Goal: Task Accomplishment & Management: Manage account settings

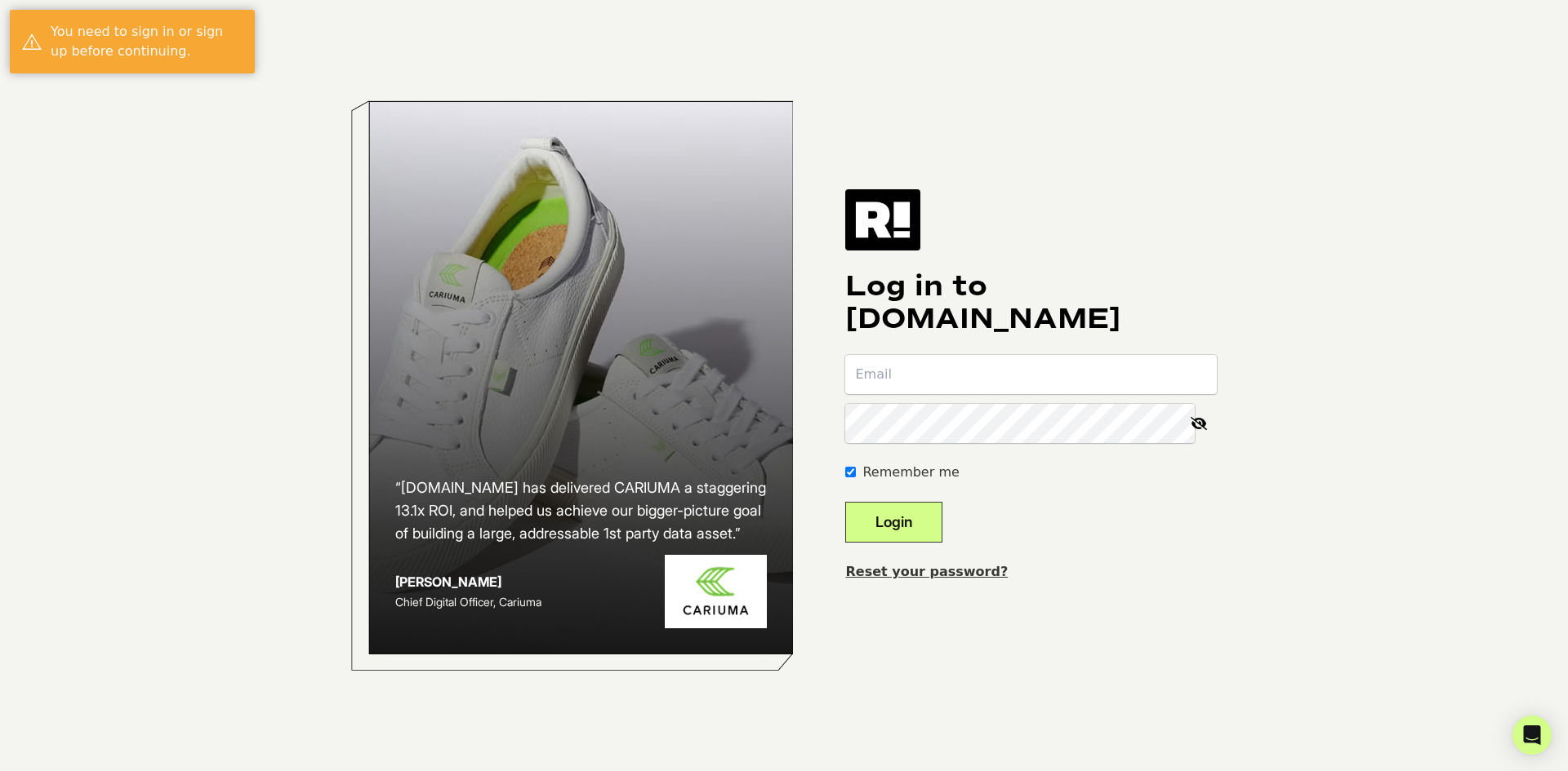
type input "[PERSON_NAME][EMAIL_ADDRESS][PERSON_NAME][DOMAIN_NAME]"
click at [943, 522] on button "Login" at bounding box center [894, 522] width 97 height 41
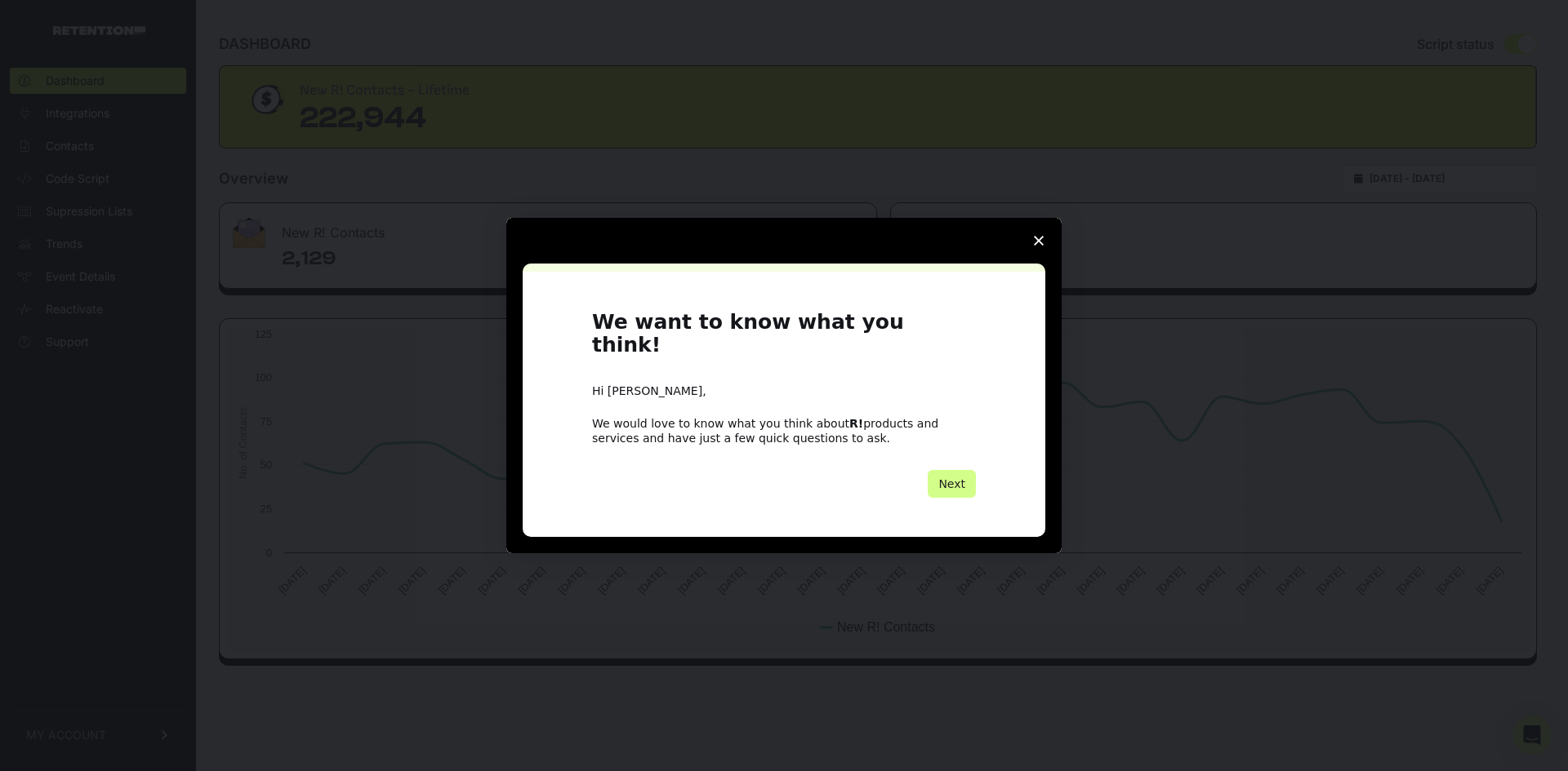
click at [1040, 246] on icon "Close survey" at bounding box center [1039, 241] width 10 height 10
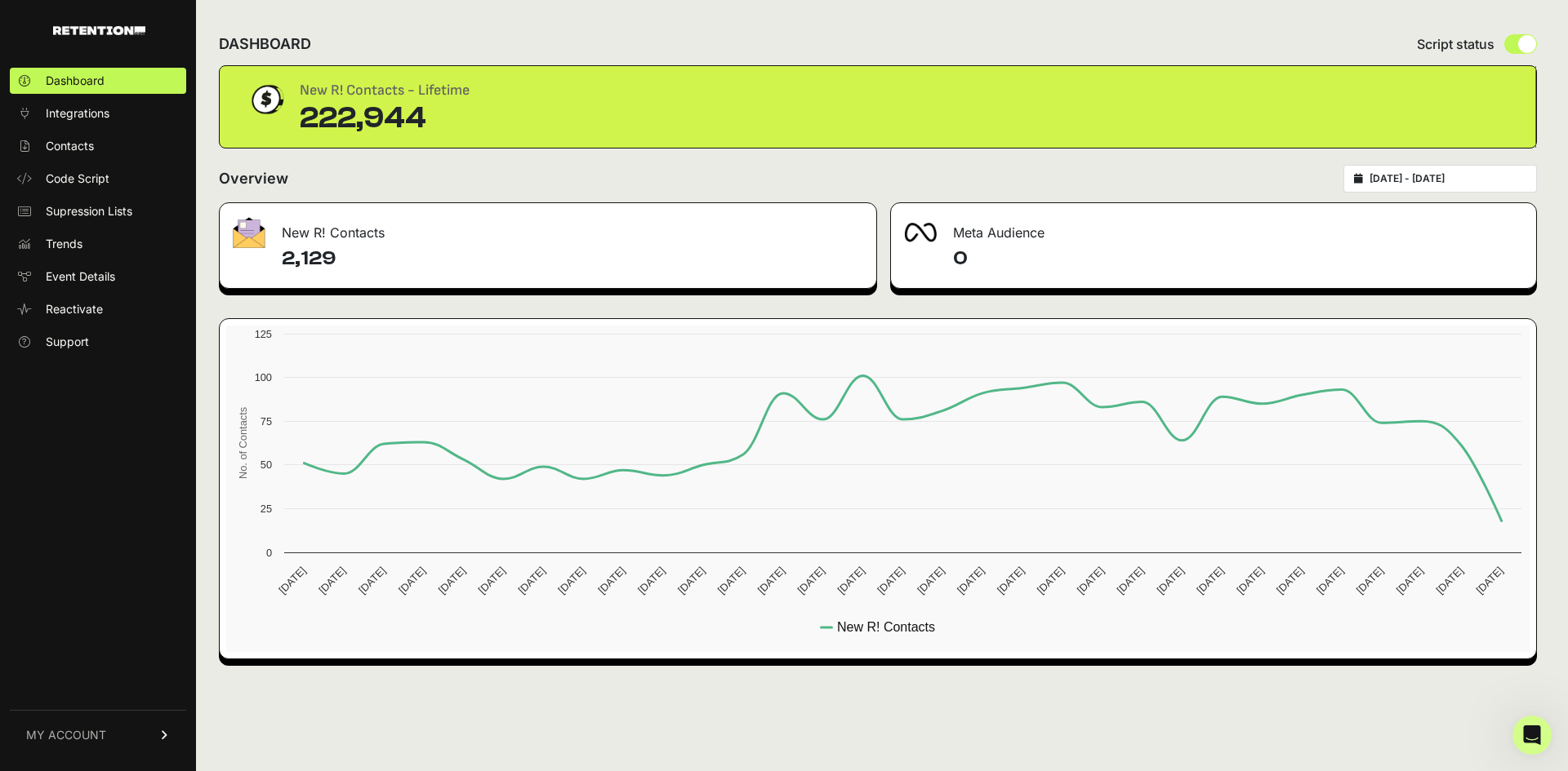
click at [165, 734] on icon at bounding box center [166, 735] width 12 height 10
click at [104, 719] on span "Subscription" at bounding box center [79, 715] width 67 height 16
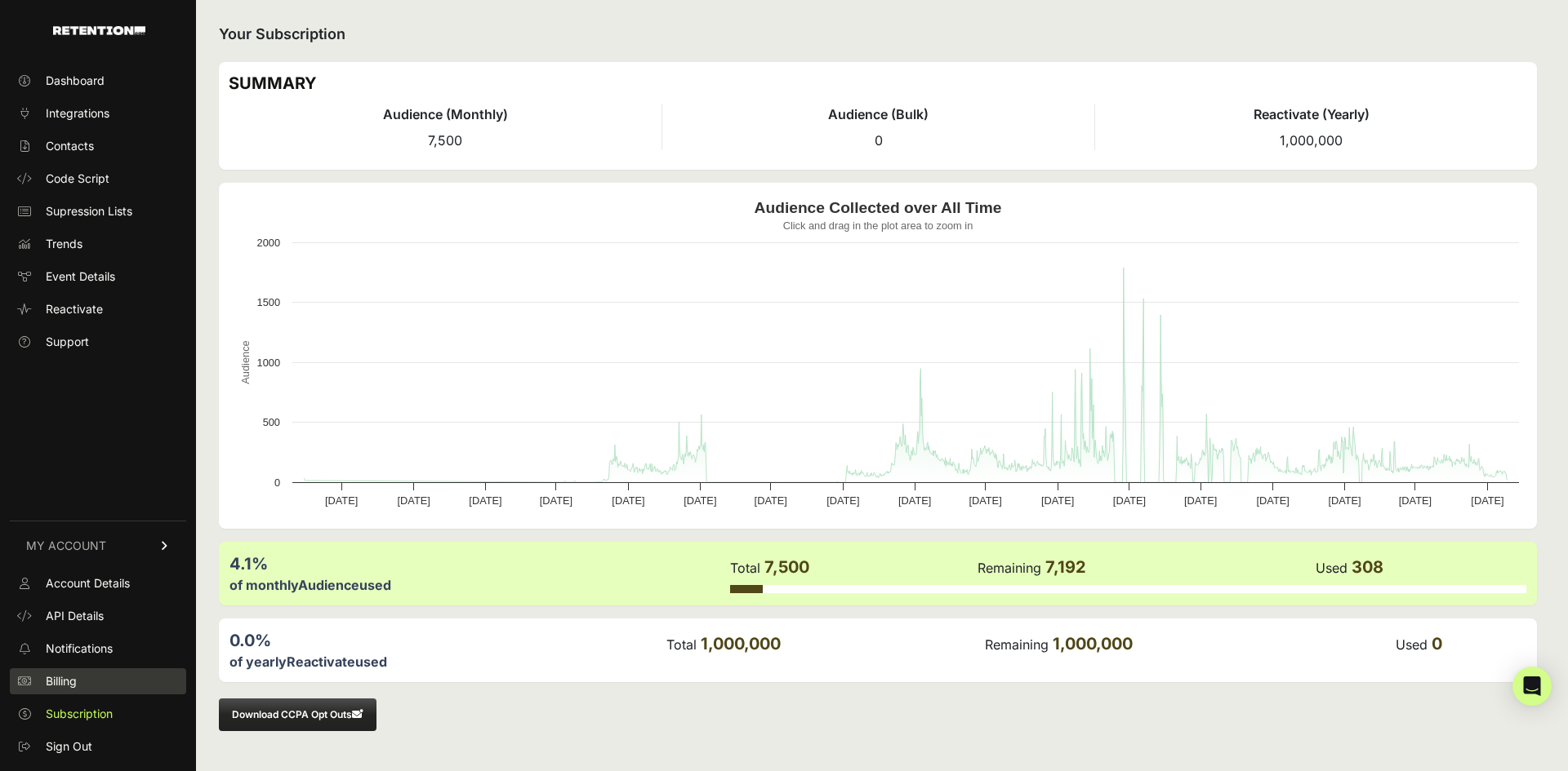
click at [54, 682] on span "Billing" at bounding box center [60, 682] width 31 height 16
